Goal: Task Accomplishment & Management: Complete application form

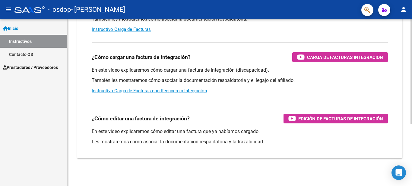
scroll to position [98, 0]
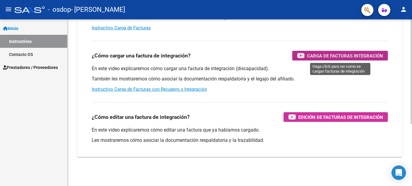
click at [320, 56] on span "Carga de Facturas Integración" at bounding box center [345, 56] width 76 height 8
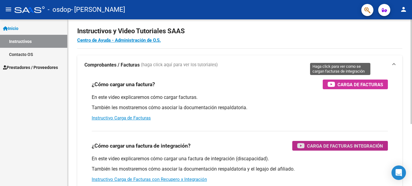
scroll to position [0, 0]
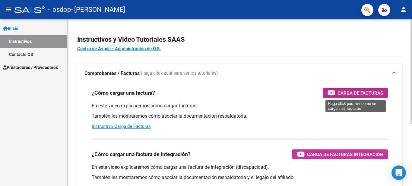
click at [363, 92] on span "Carga de Facturas" at bounding box center [361, 93] width 46 height 8
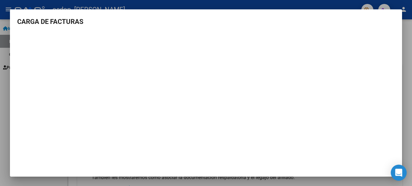
click at [397, 174] on icon "Open Intercom Messenger" at bounding box center [398, 172] width 7 height 8
click at [407, 55] on div at bounding box center [206, 93] width 412 height 186
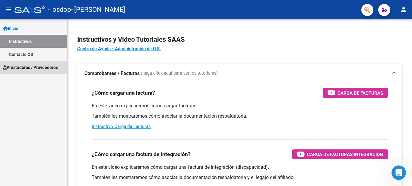
click at [40, 69] on span "Prestadores / Proveedores" at bounding box center [30, 67] width 55 height 7
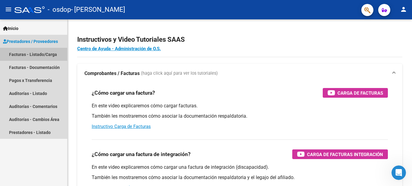
click at [48, 56] on link "Facturas - Listado/Carga" at bounding box center [33, 54] width 67 height 13
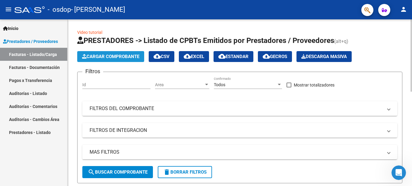
click at [118, 58] on span "Cargar Comprobante" at bounding box center [110, 56] width 57 height 5
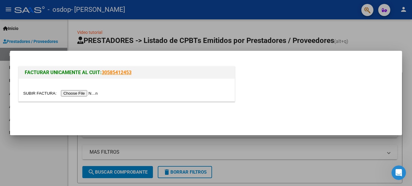
click at [80, 94] on input "file" at bounding box center [61, 93] width 76 height 6
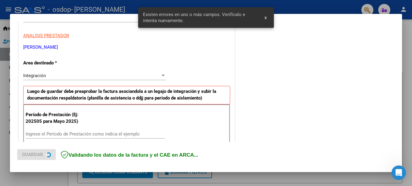
scroll to position [138, 0]
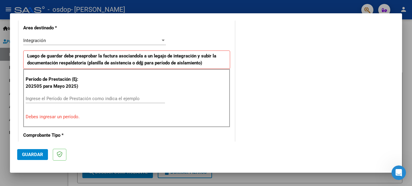
click at [162, 41] on div at bounding box center [163, 41] width 3 height 2
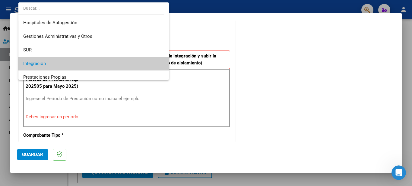
scroll to position [23, 0]
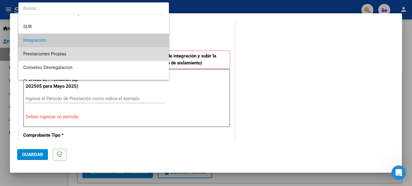
click at [129, 54] on span "Prestaciones Propias" at bounding box center [93, 54] width 141 height 14
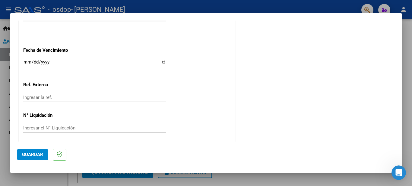
scroll to position [350, 0]
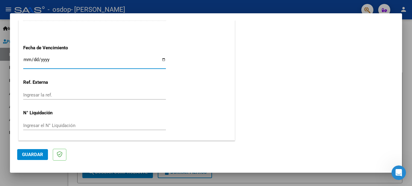
click at [27, 60] on input "Ingresar la fecha" at bounding box center [94, 62] width 143 height 10
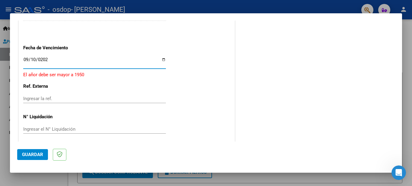
type input "[DATE]"
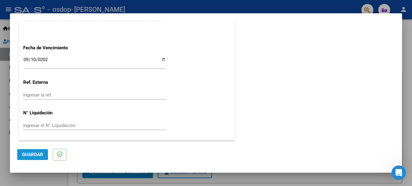
click at [23, 154] on span "Guardar" at bounding box center [32, 153] width 21 height 5
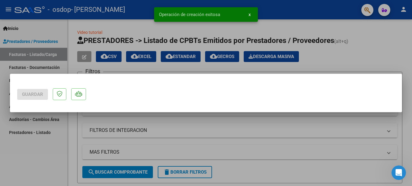
scroll to position [0, 0]
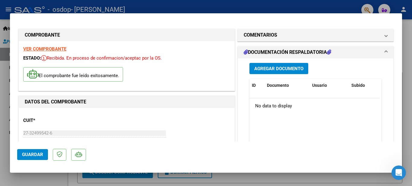
click at [266, 66] on span "Agregar Documento" at bounding box center [278, 68] width 49 height 5
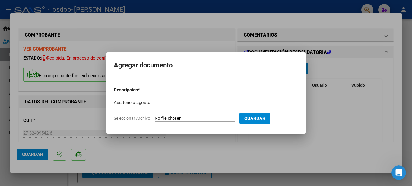
type input "Asistencia agosto"
click at [265, 115] on span "Guardar" at bounding box center [254, 117] width 21 height 5
click at [170, 118] on input "Seleccionar Archivo" at bounding box center [195, 119] width 80 height 6
type input "C:\fakepath\CamScanner [DATE] 19.59.pdf"
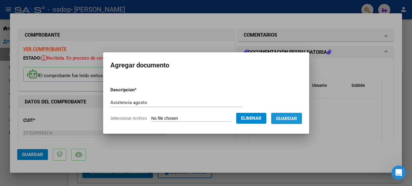
click at [287, 117] on span "Guardar" at bounding box center [286, 118] width 21 height 5
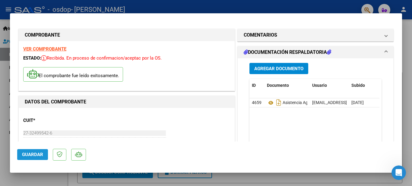
drag, startPoint x: 33, startPoint y: 151, endPoint x: 36, endPoint y: 149, distance: 3.4
click at [34, 151] on button "Guardar" at bounding box center [32, 154] width 31 height 11
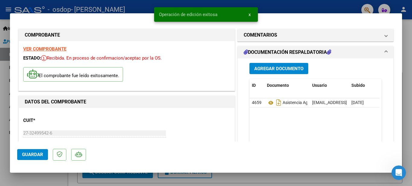
click at [249, 12] on span "x" at bounding box center [250, 14] width 2 height 5
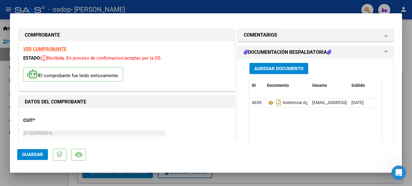
click at [5, 64] on div at bounding box center [206, 93] width 412 height 186
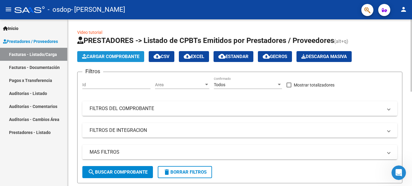
click at [116, 58] on span "Cargar Comprobante" at bounding box center [110, 56] width 57 height 5
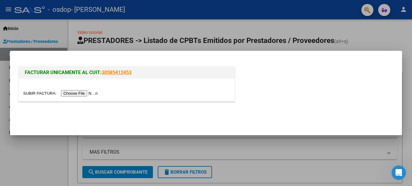
click at [92, 93] on input "file" at bounding box center [61, 93] width 76 height 6
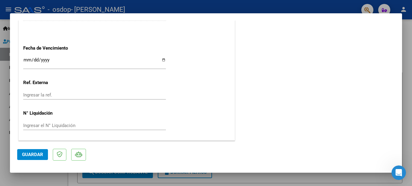
scroll to position [361, 0]
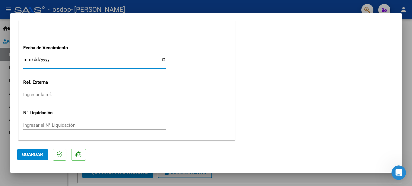
click at [27, 60] on input "Ingresar la fecha" at bounding box center [94, 62] width 143 height 10
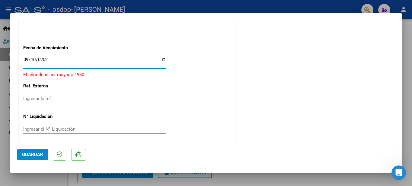
type input "[DATE]"
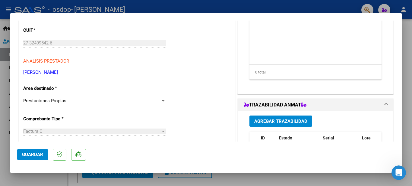
scroll to position [0, 0]
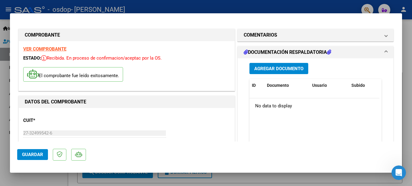
click at [277, 69] on span "Agregar Documento" at bounding box center [278, 68] width 49 height 5
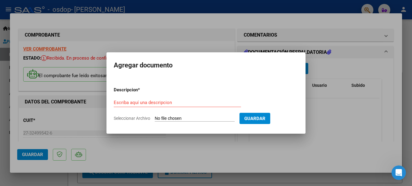
click at [126, 117] on span "Seleccionar Archivo" at bounding box center [132, 118] width 36 height 5
click at [155, 117] on input "Seleccionar Archivo" at bounding box center [195, 119] width 80 height 6
type input "C:\fakepath\CamScanner [DATE] 20.03.pdf"
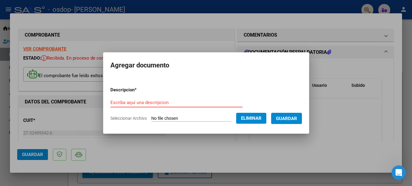
click at [113, 101] on input "Escriba aquí una descripcion" at bounding box center [176, 102] width 132 height 5
type input "Asistencia agosto"
click at [288, 116] on span "Guardar" at bounding box center [286, 118] width 21 height 5
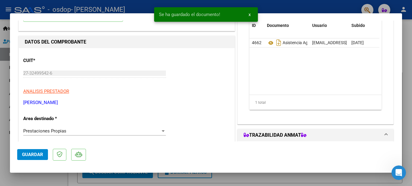
scroll to position [60, 0]
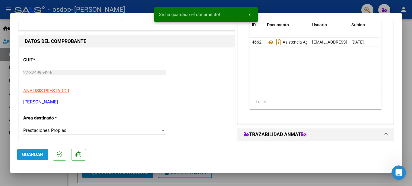
click at [31, 152] on span "Guardar" at bounding box center [32, 153] width 21 height 5
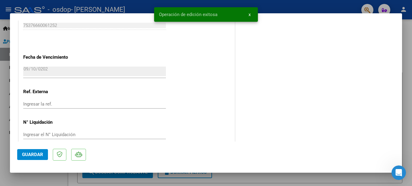
scroll to position [361, 0]
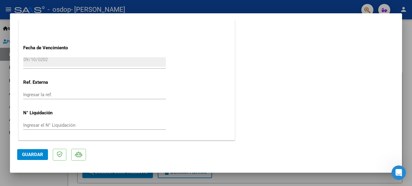
click at [407, 57] on div at bounding box center [206, 93] width 412 height 186
type input "$ 0,00"
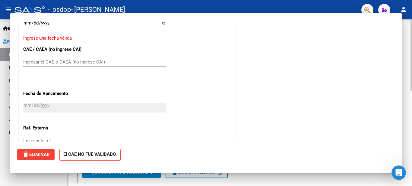
scroll to position [0, 0]
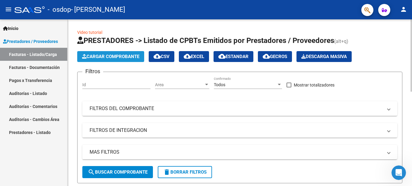
click at [110, 59] on span "Cargar Comprobante" at bounding box center [110, 56] width 57 height 5
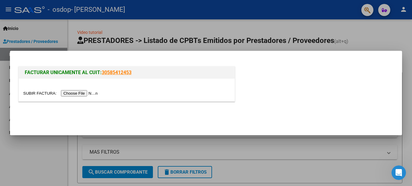
click at [94, 91] on input "file" at bounding box center [61, 93] width 76 height 6
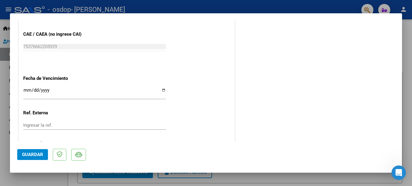
scroll to position [361, 0]
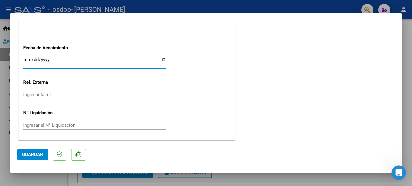
click at [28, 60] on input "Ingresar la fecha" at bounding box center [94, 62] width 143 height 10
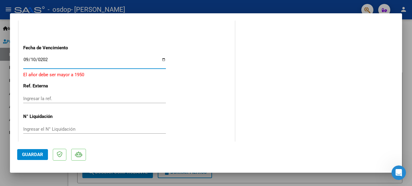
type input "[DATE]"
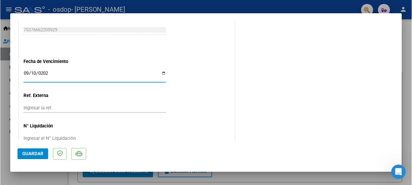
scroll to position [0, 0]
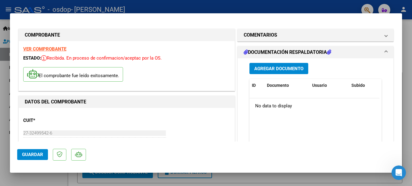
click at [271, 69] on span "Agregar Documento" at bounding box center [278, 68] width 49 height 5
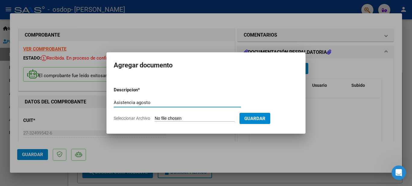
type input "Asistencia agosto"
click at [160, 117] on input "Seleccionar Archivo" at bounding box center [195, 119] width 80 height 6
type input "C:\fakepath\CamScanner [DATE] 20.06.pdf"
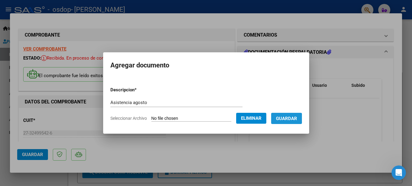
click at [288, 118] on span "Guardar" at bounding box center [286, 118] width 21 height 5
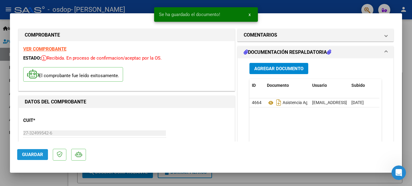
click at [33, 154] on span "Guardar" at bounding box center [32, 153] width 21 height 5
click at [4, 66] on div at bounding box center [206, 93] width 412 height 186
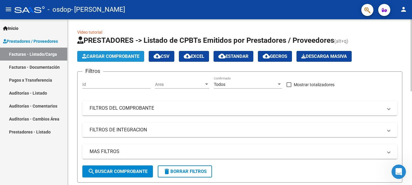
click at [118, 54] on span "Cargar Comprobante" at bounding box center [110, 56] width 57 height 5
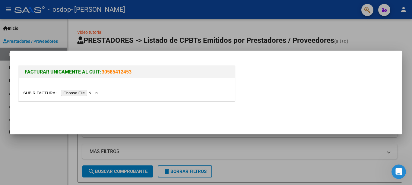
click at [80, 91] on input "file" at bounding box center [61, 93] width 76 height 6
click at [86, 94] on input "file" at bounding box center [61, 93] width 76 height 6
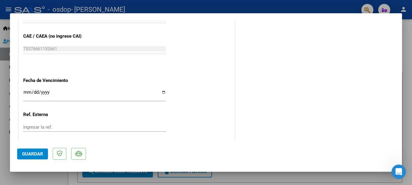
scroll to position [332, 0]
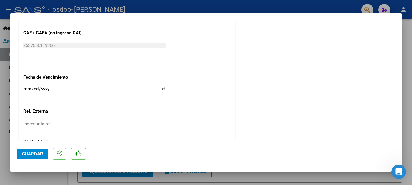
click at [27, 90] on input "Ingresar la fecha" at bounding box center [94, 92] width 143 height 10
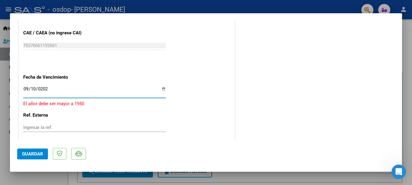
type input "[DATE]"
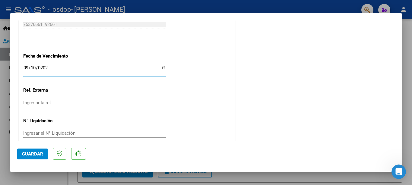
scroll to position [362, 0]
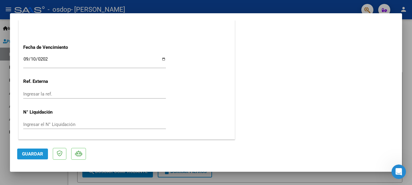
click at [34, 151] on span "Guardar" at bounding box center [32, 153] width 21 height 5
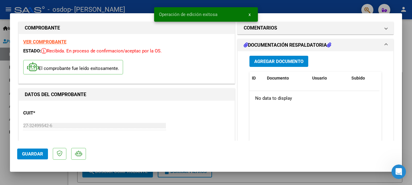
scroll to position [0, 0]
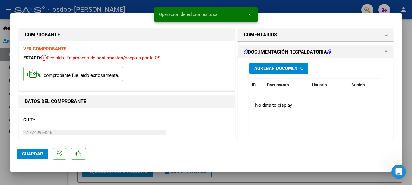
click at [272, 68] on span "Agregar Documento" at bounding box center [278, 68] width 49 height 5
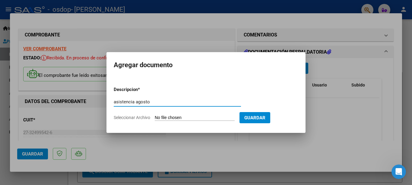
type input "asistencia agosto"
click at [191, 116] on input "Seleccionar Archivo" at bounding box center [195, 118] width 80 height 6
type input "C:\fakepath\CamScanner [DATE] 20.08.pdf"
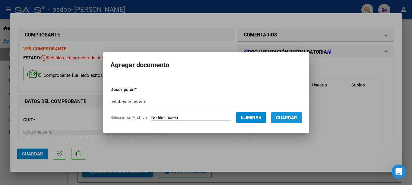
click at [286, 118] on span "Guardar" at bounding box center [286, 117] width 21 height 5
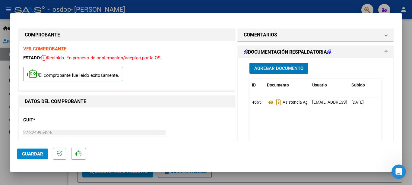
click at [407, 103] on div at bounding box center [206, 92] width 412 height 185
